Goal: Information Seeking & Learning: Learn about a topic

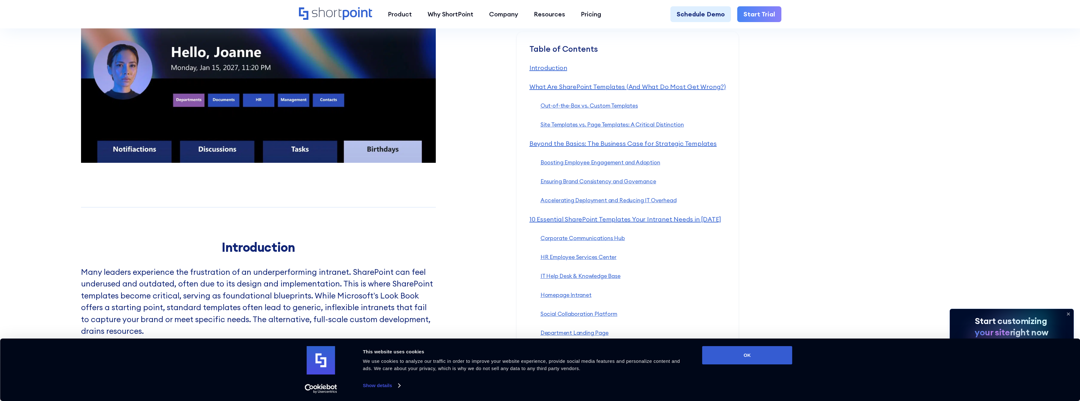
scroll to position [567, 0]
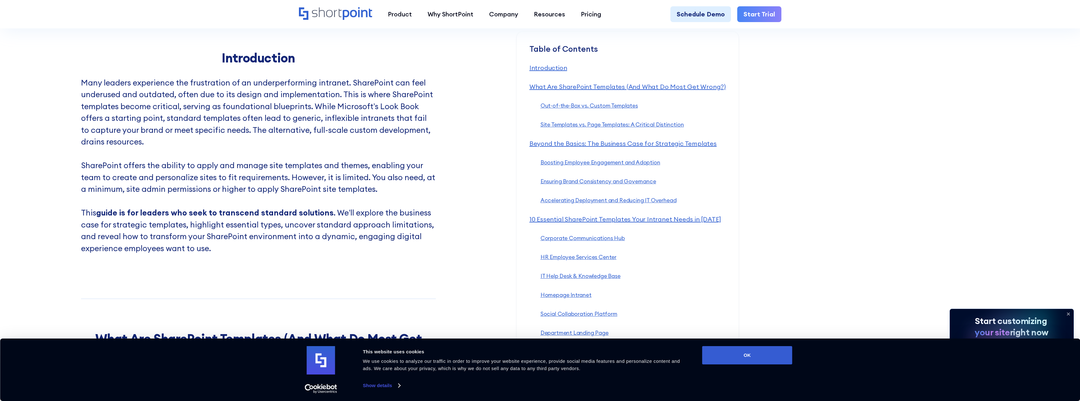
drag, startPoint x: 729, startPoint y: 360, endPoint x: 613, endPoint y: 355, distance: 115.8
click at [729, 360] on button "OK" at bounding box center [747, 355] width 90 height 18
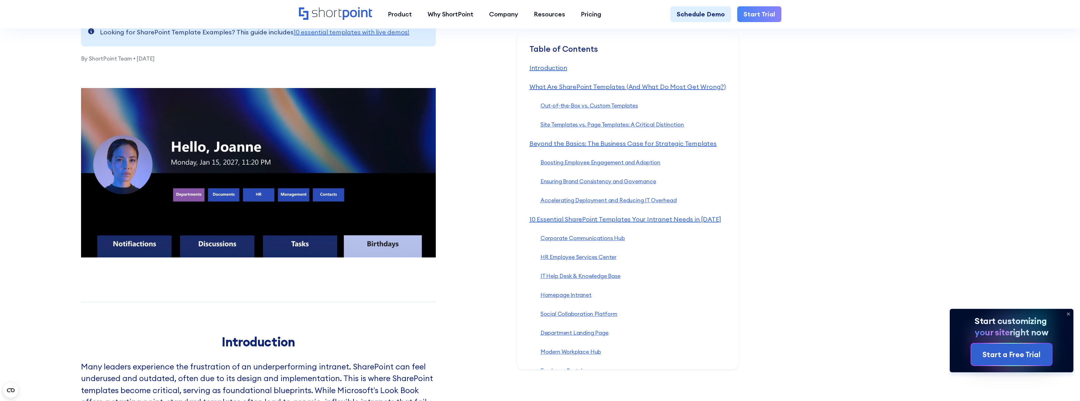
scroll to position [95, 0]
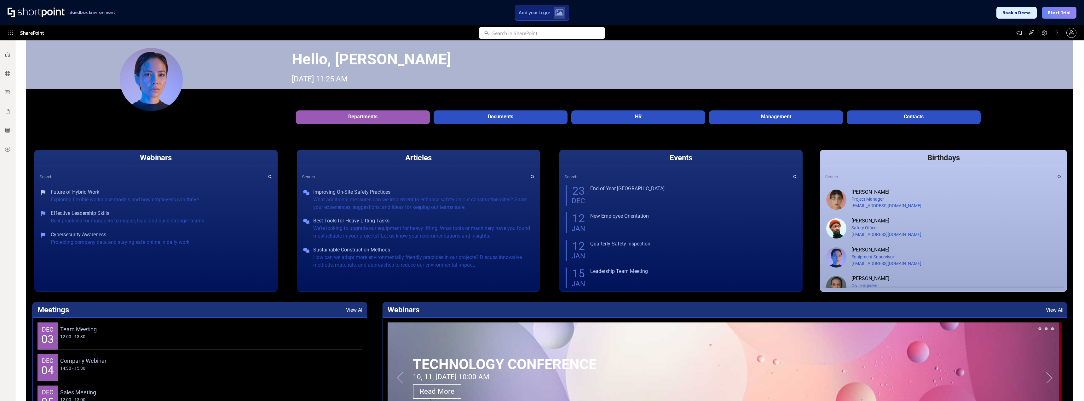
scroll to position [63, 0]
